Goal: Task Accomplishment & Management: Manage account settings

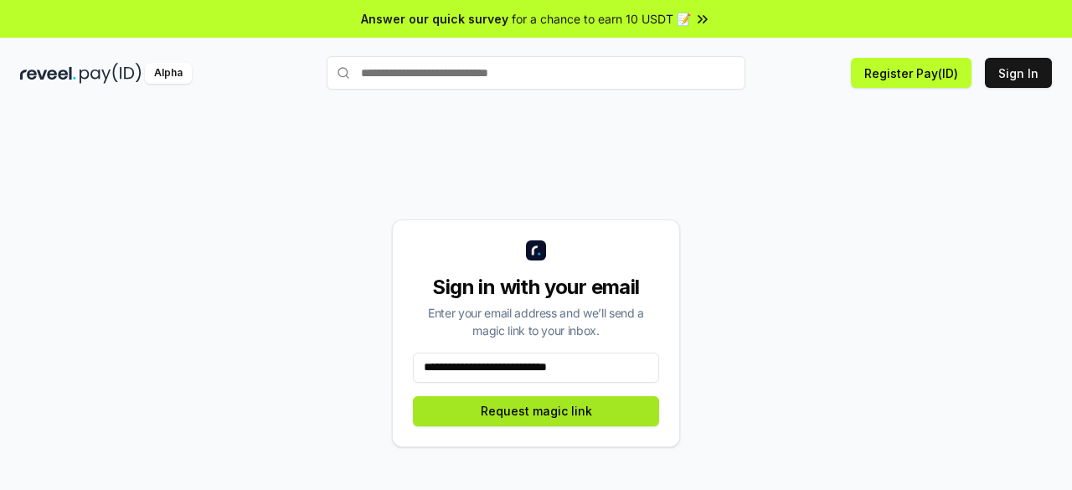
click at [544, 419] on button "Request magic link" at bounding box center [536, 411] width 246 height 30
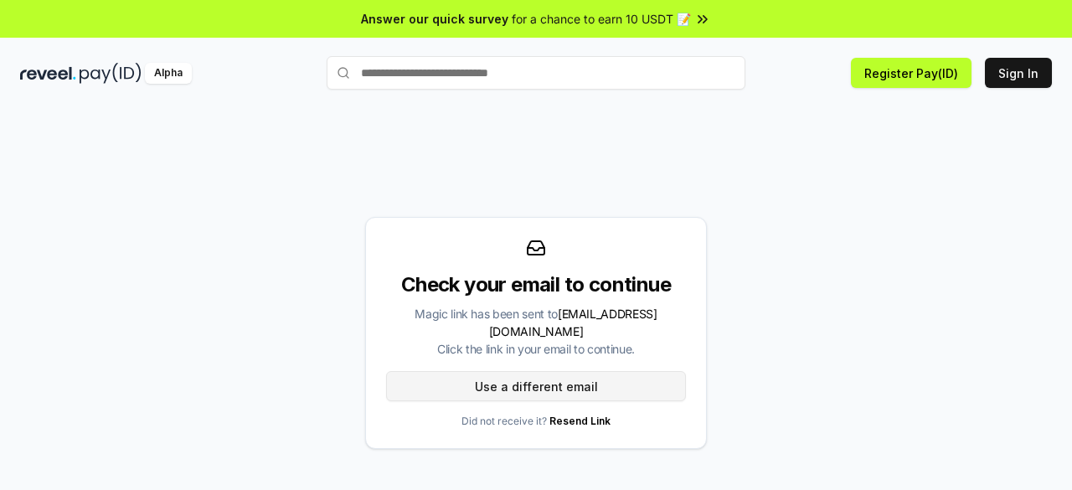
click at [560, 385] on button "Use a different email" at bounding box center [536, 386] width 300 height 30
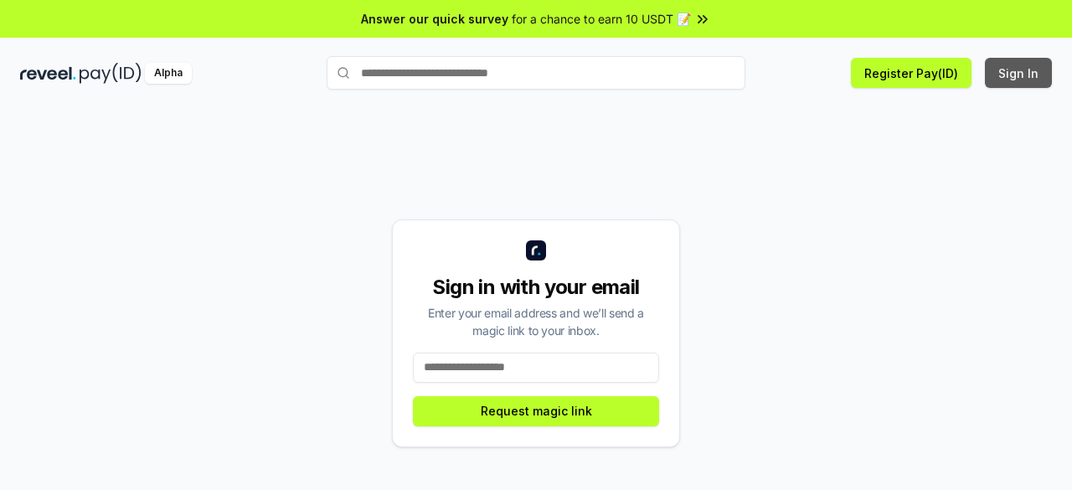
click at [1032, 74] on button "Sign In" at bounding box center [1018, 73] width 67 height 30
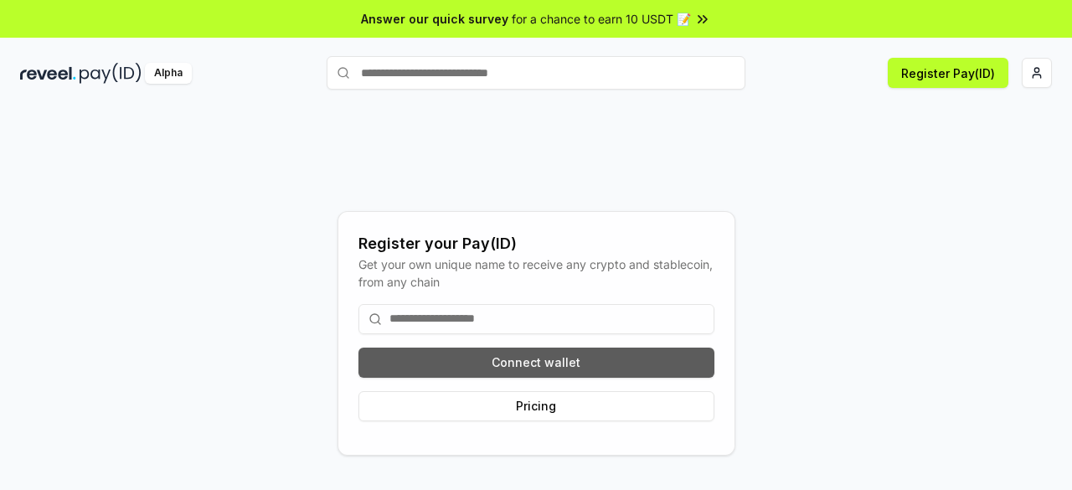
click at [504, 360] on button "Connect wallet" at bounding box center [536, 362] width 356 height 30
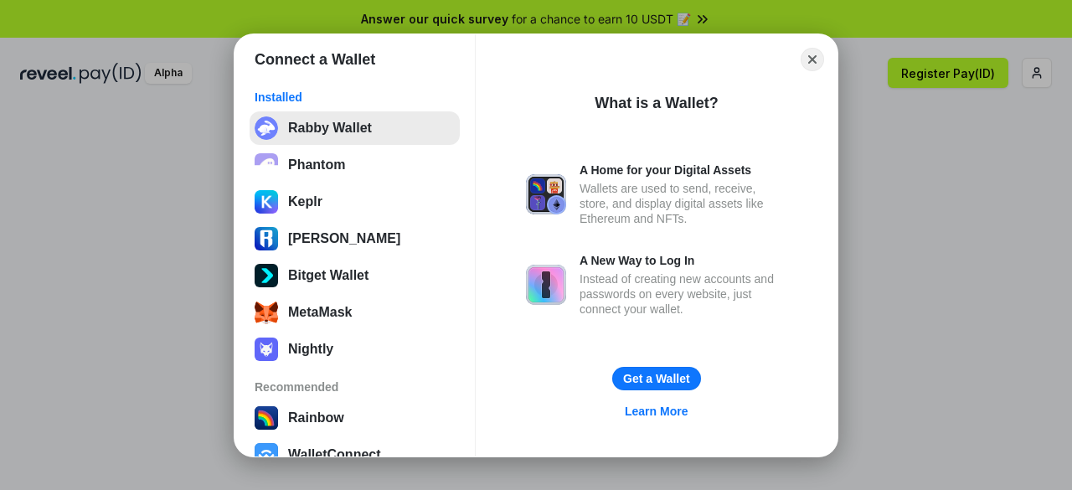
click at [360, 125] on button "Rabby Wallet" at bounding box center [355, 127] width 210 height 33
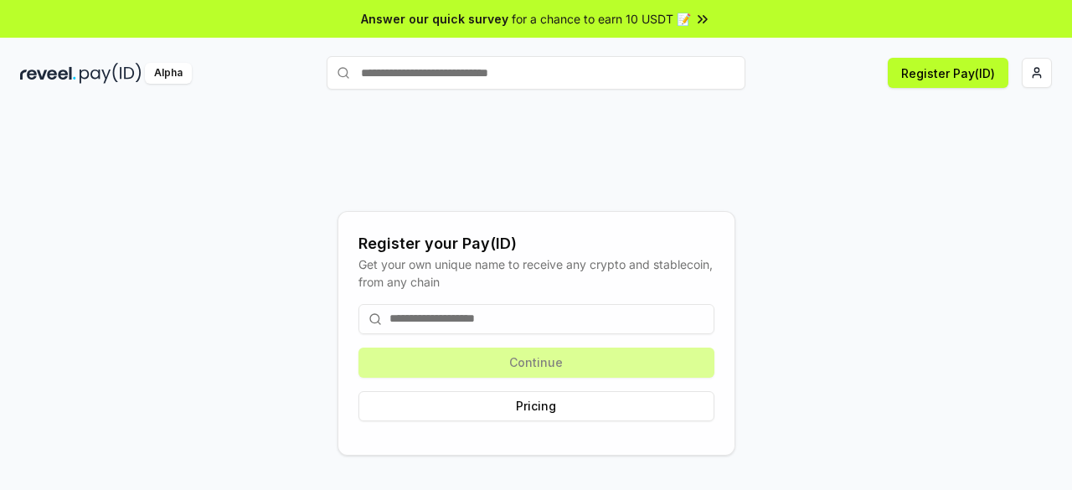
click at [545, 316] on input at bounding box center [536, 319] width 356 height 30
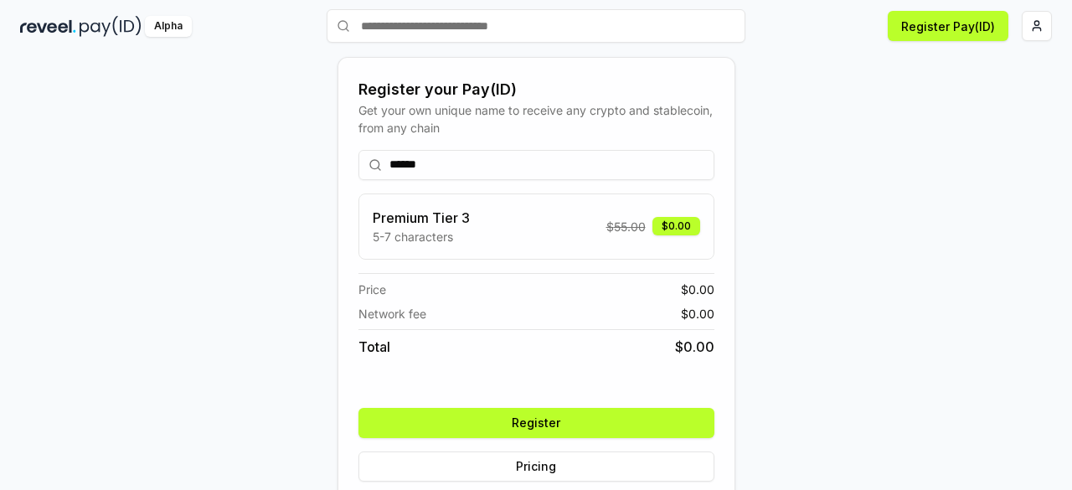
scroll to position [72, 0]
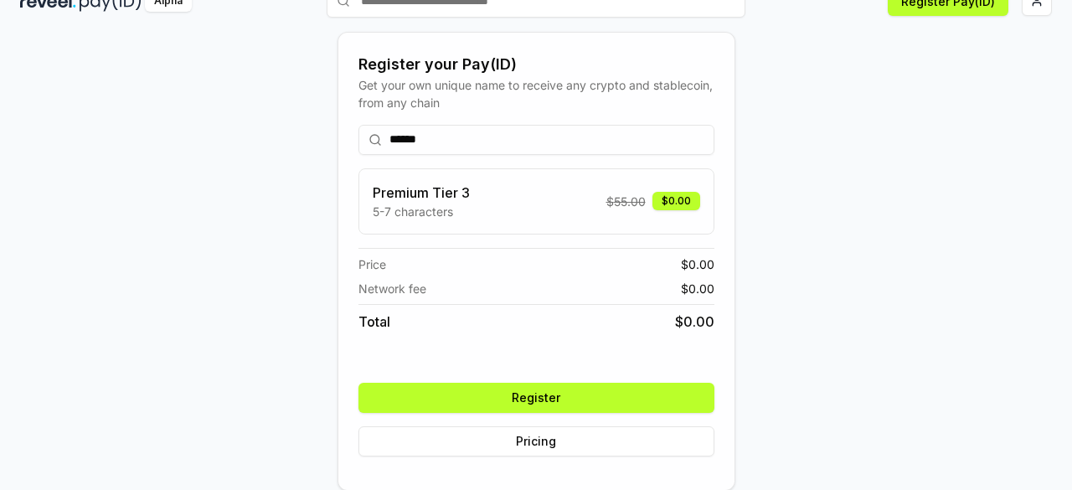
type input "******"
click at [556, 402] on button "Register" at bounding box center [536, 398] width 356 height 30
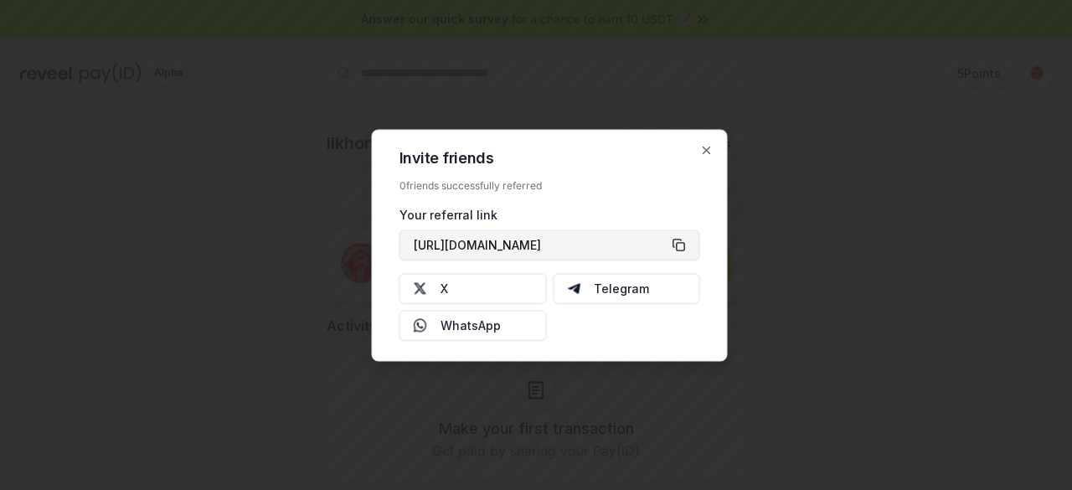
click at [678, 250] on button "[URL][DOMAIN_NAME]" at bounding box center [549, 244] width 301 height 30
click at [708, 152] on icon "button" at bounding box center [706, 149] width 13 height 13
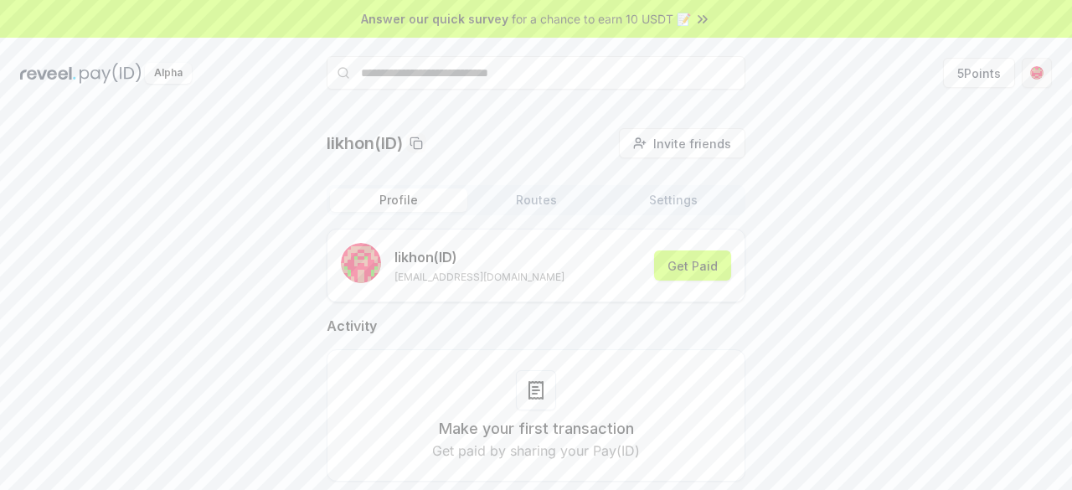
click at [1040, 76] on html "Answer our quick survey for a chance to earn 10 USDT 📝 Alpha 5 Points likhon(ID…" at bounding box center [536, 245] width 1072 height 490
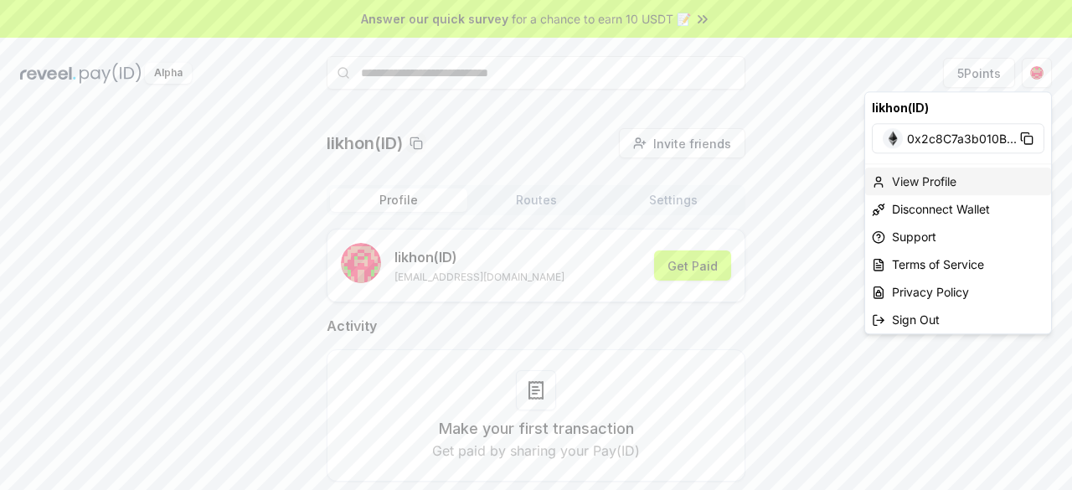
click at [951, 183] on div "View Profile" at bounding box center [958, 181] width 186 height 28
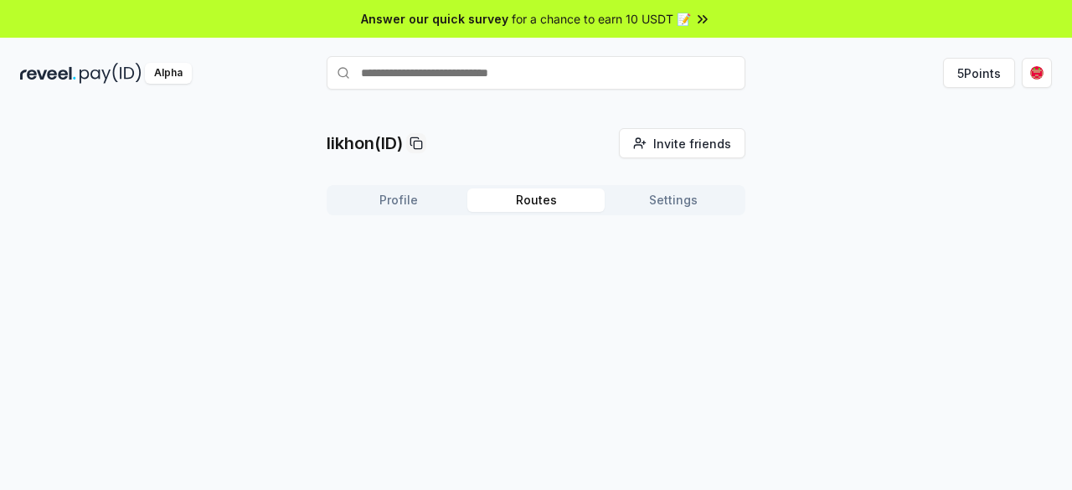
click at [534, 204] on button "Routes" at bounding box center [535, 199] width 137 height 23
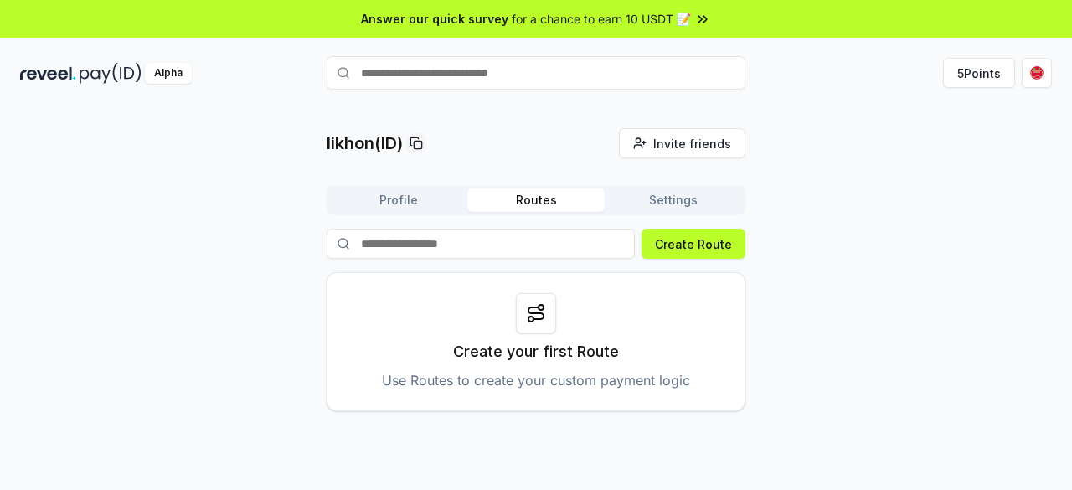
click at [653, 202] on button "Settings" at bounding box center [672, 199] width 137 height 23
click at [527, 192] on button "Routes" at bounding box center [535, 199] width 137 height 23
click at [419, 204] on button "Profile" at bounding box center [398, 199] width 137 height 23
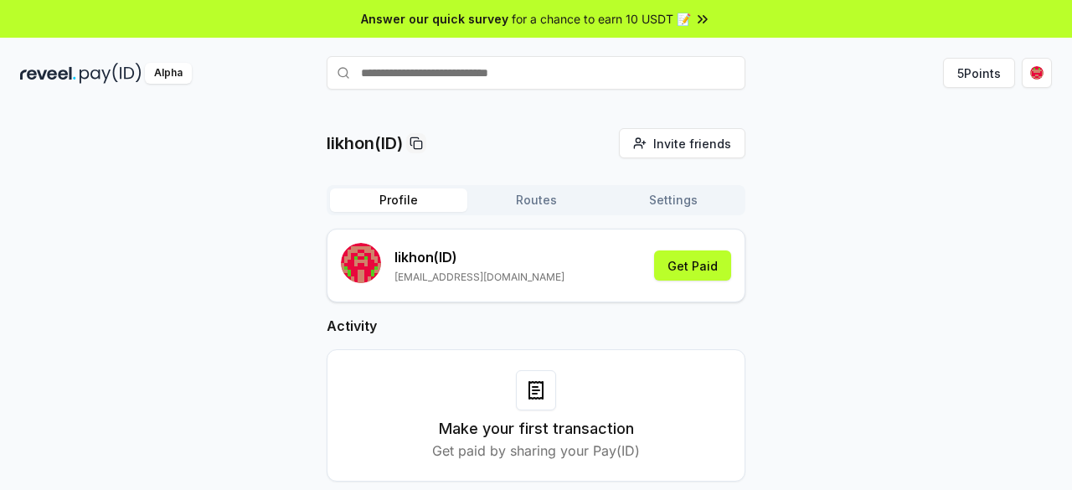
click at [512, 193] on button "Routes" at bounding box center [535, 199] width 137 height 23
